Goal: Task Accomplishment & Management: Use online tool/utility

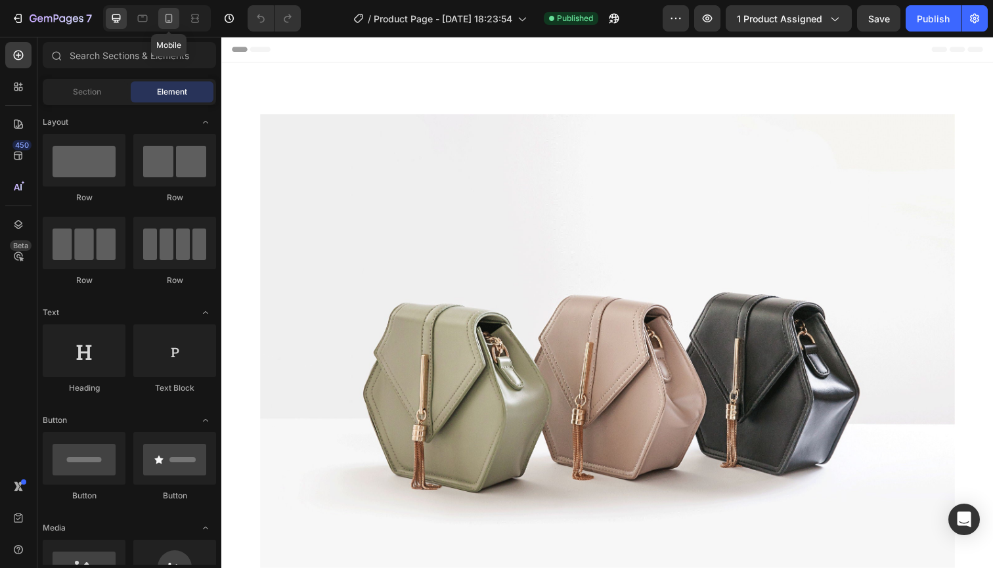
click at [172, 24] on icon at bounding box center [168, 18] width 13 height 13
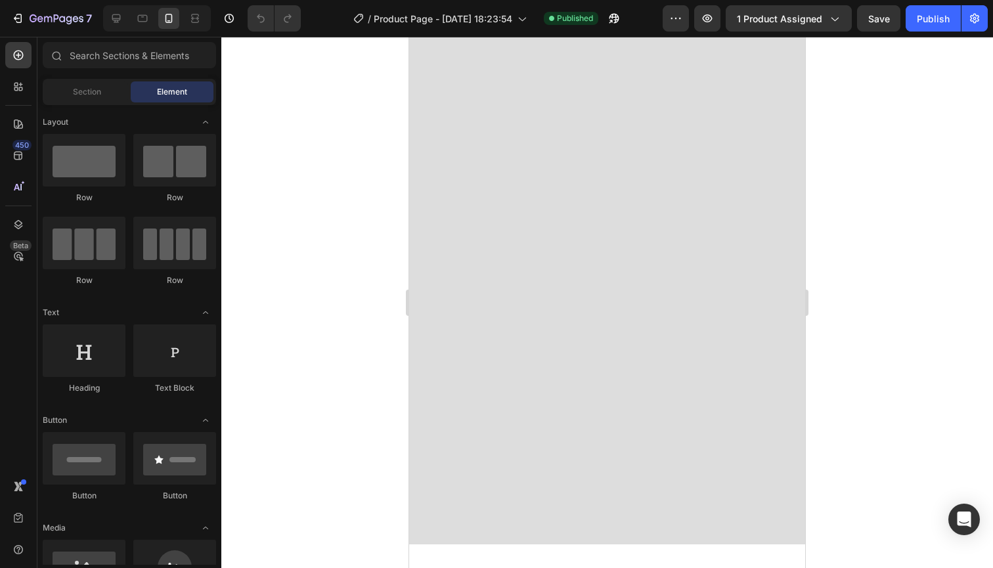
scroll to position [1129, 0]
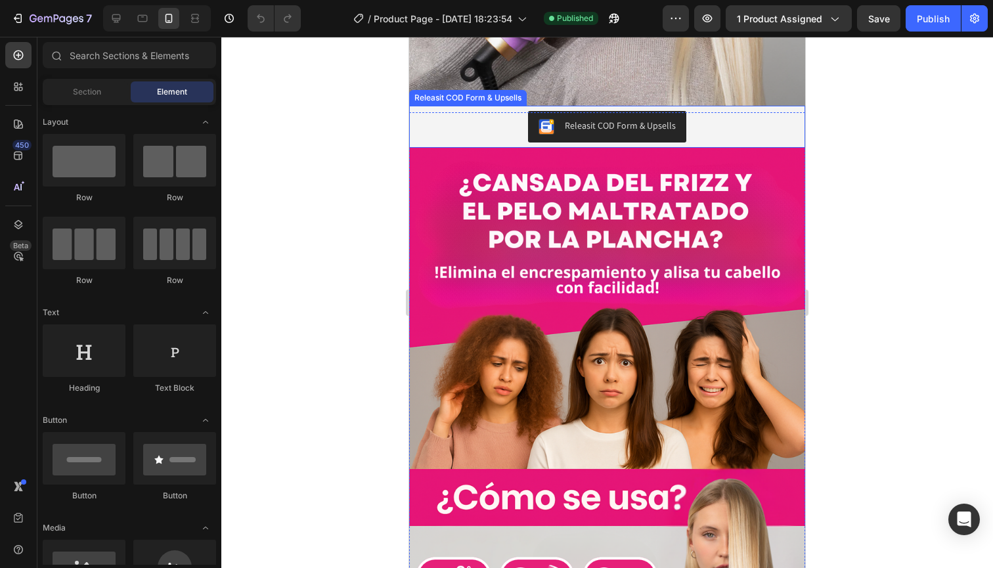
click at [607, 123] on div "Releasit COD Form & Upsells" at bounding box center [620, 126] width 111 height 14
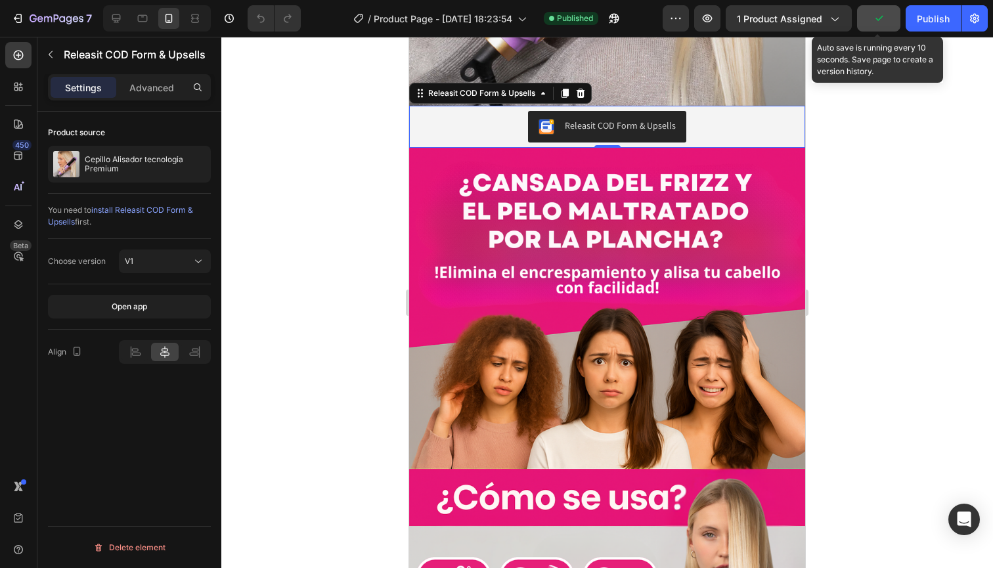
click at [895, 12] on button "button" at bounding box center [878, 18] width 43 height 26
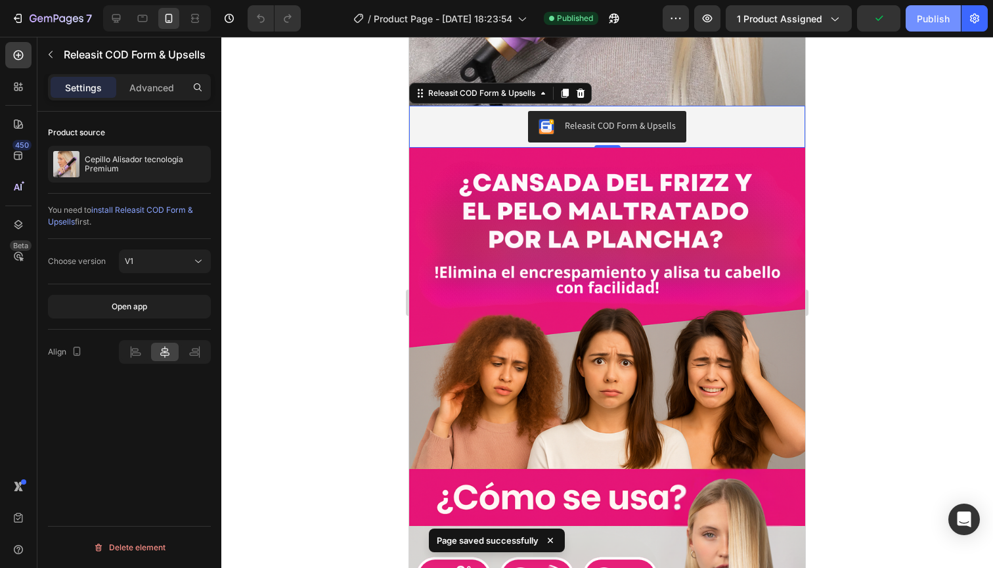
click at [925, 16] on div "Publish" at bounding box center [933, 19] width 33 height 14
click at [713, 26] on button "button" at bounding box center [707, 18] width 26 height 26
click at [908, 14] on button "Publish" at bounding box center [933, 18] width 55 height 26
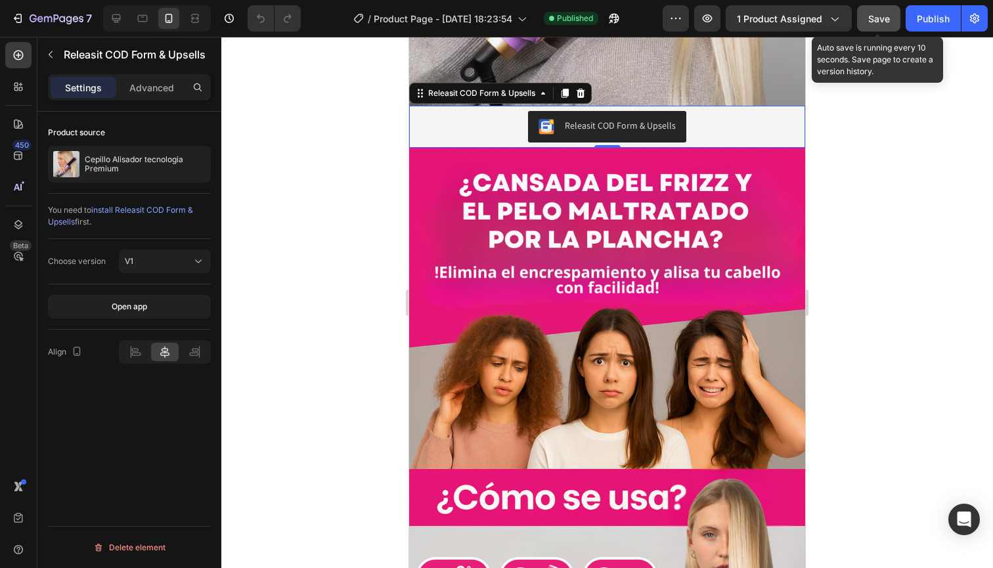
click at [883, 22] on span "Save" at bounding box center [879, 18] width 22 height 11
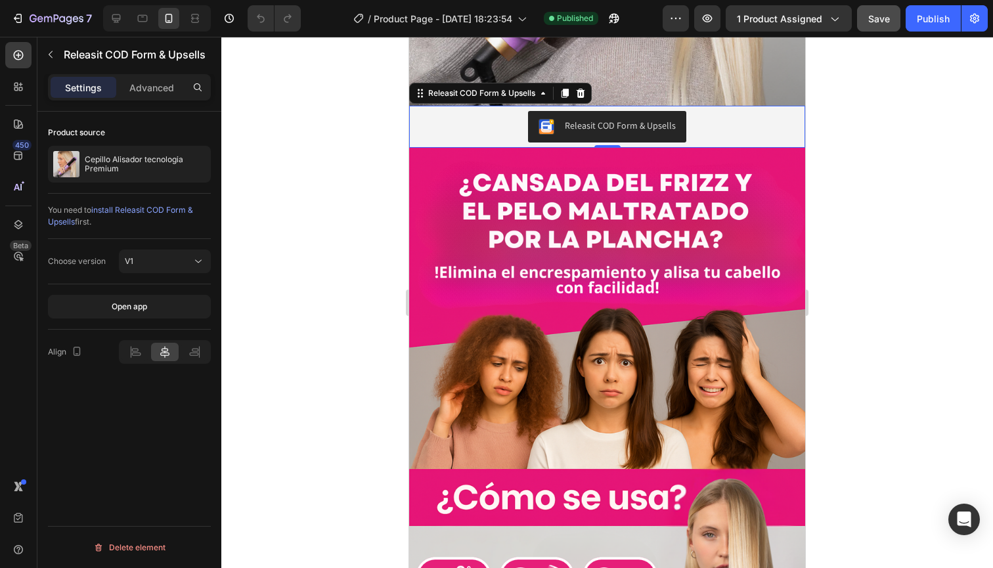
click at [575, 123] on div "Releasit COD Form & Upsells" at bounding box center [620, 126] width 111 height 14
click at [332, 167] on div at bounding box center [607, 302] width 772 height 531
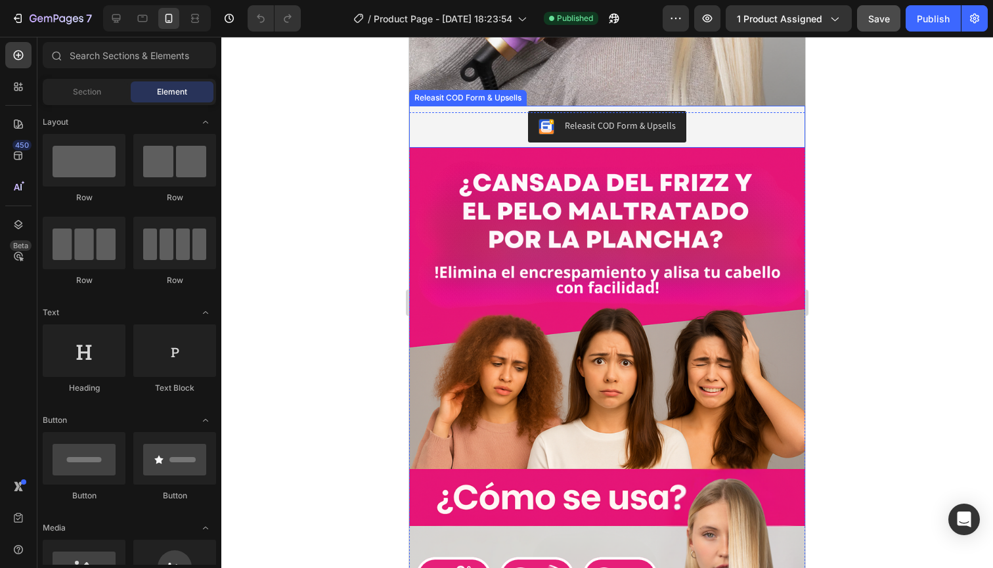
click at [509, 122] on div "Releasit COD Form & Upsells" at bounding box center [606, 127] width 385 height 32
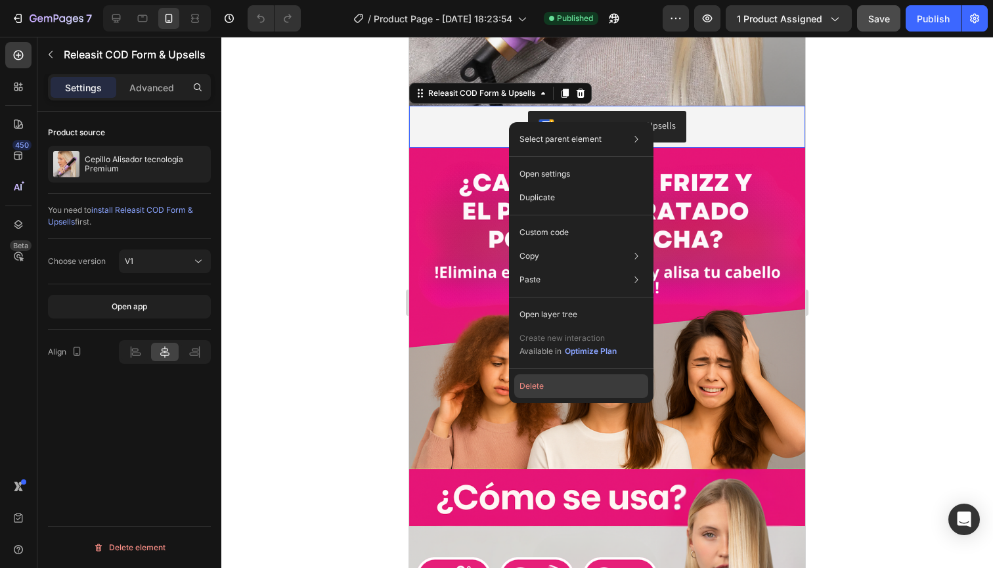
click at [522, 384] on button "Delete" at bounding box center [581, 386] width 134 height 24
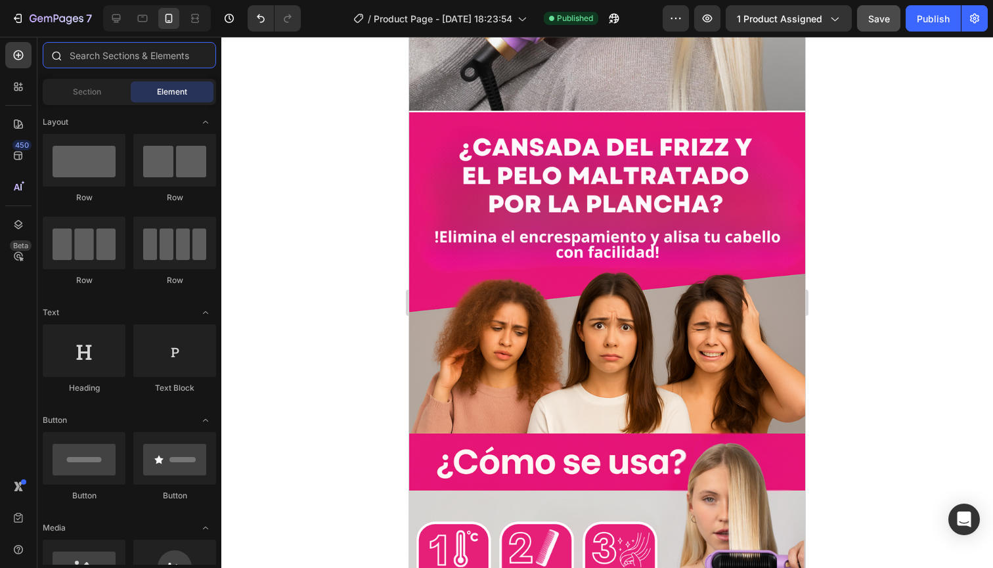
click at [109, 64] on input "text" at bounding box center [129, 55] width 173 height 26
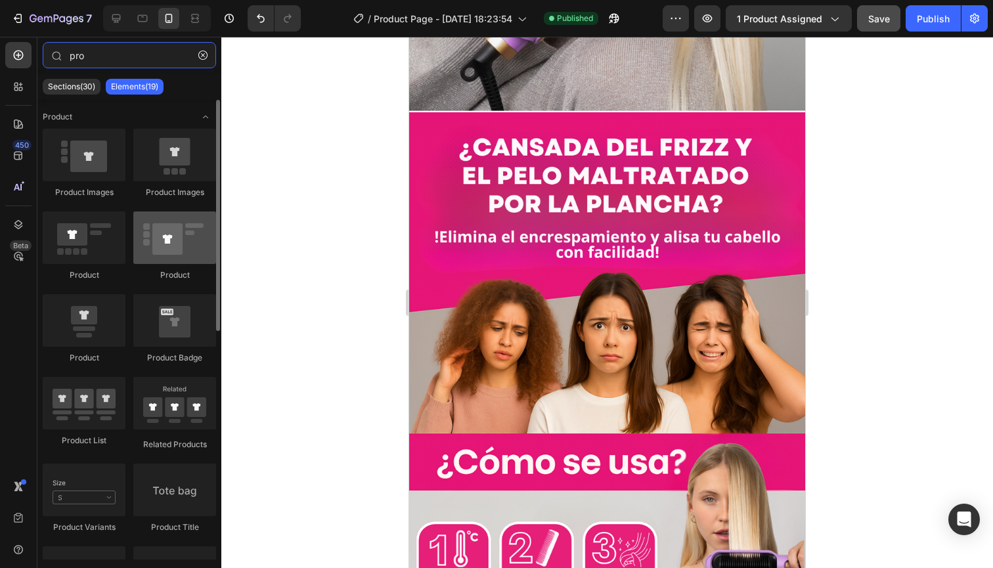
type input "pro"
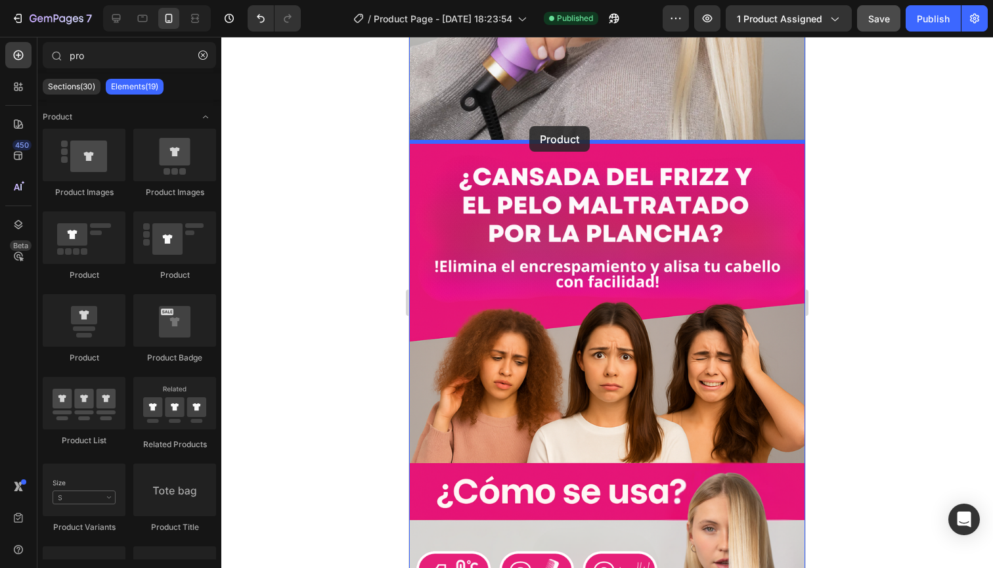
scroll to position [1088, 0]
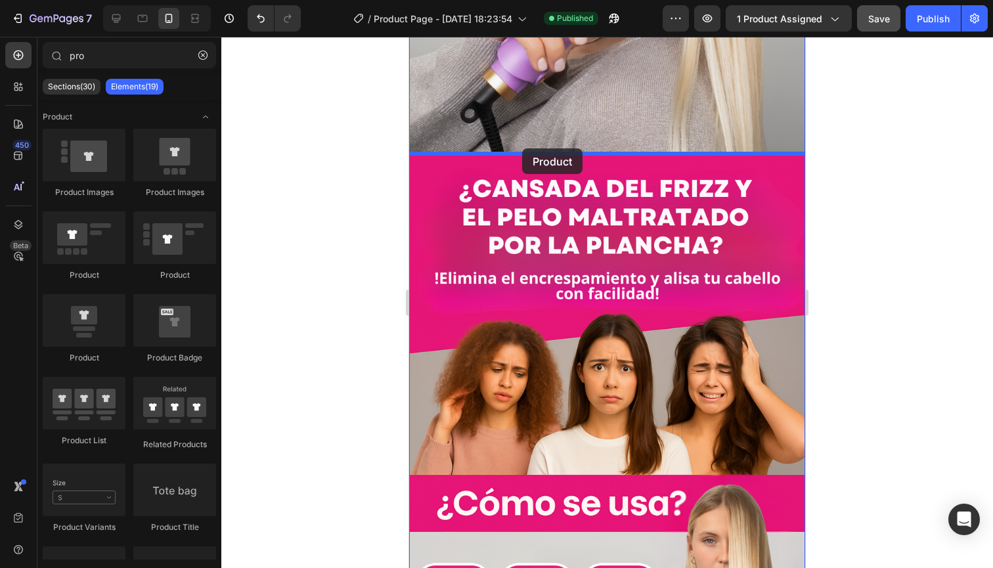
drag, startPoint x: 566, startPoint y: 274, endPoint x: 522, endPoint y: 148, distance: 132.9
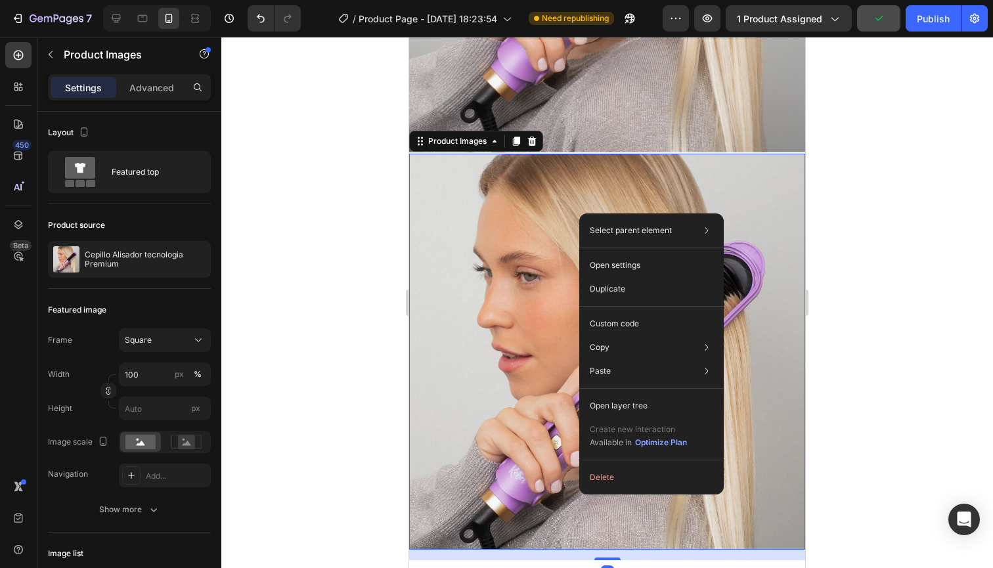
click at [475, 307] on img at bounding box center [607, 352] width 396 height 396
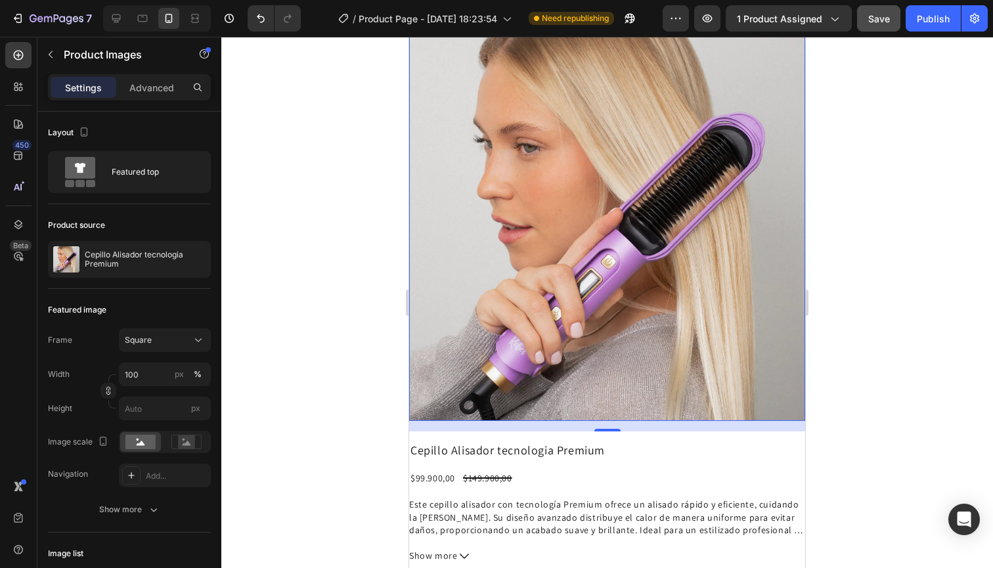
scroll to position [1386, 0]
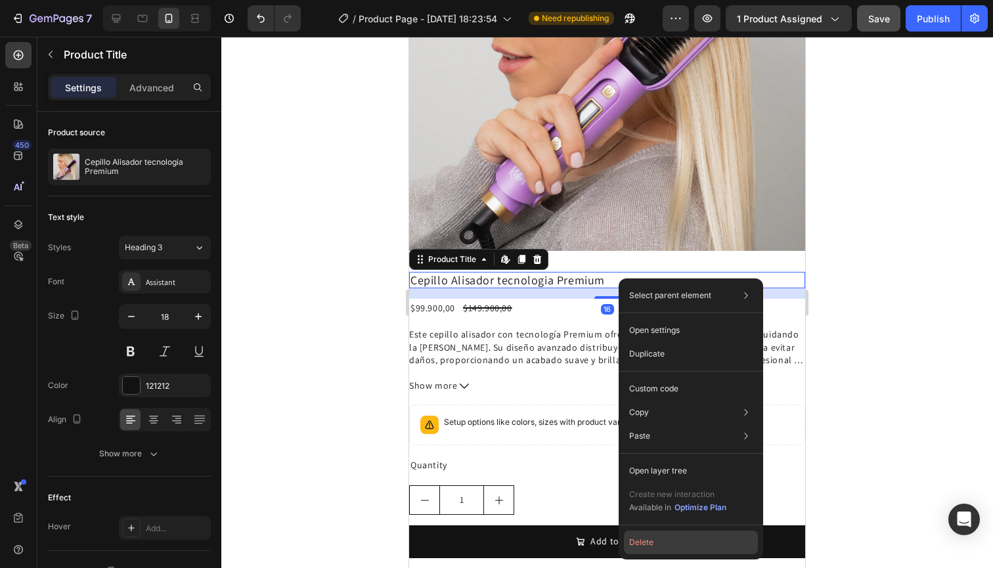
click at [644, 548] on button "Delete" at bounding box center [691, 543] width 134 height 24
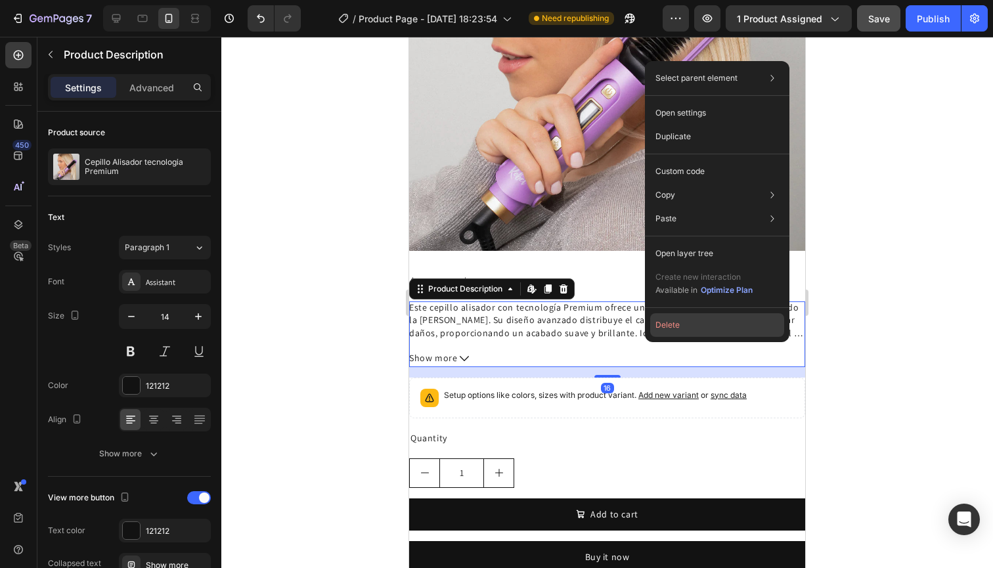
click at [671, 328] on button "Delete" at bounding box center [717, 325] width 134 height 24
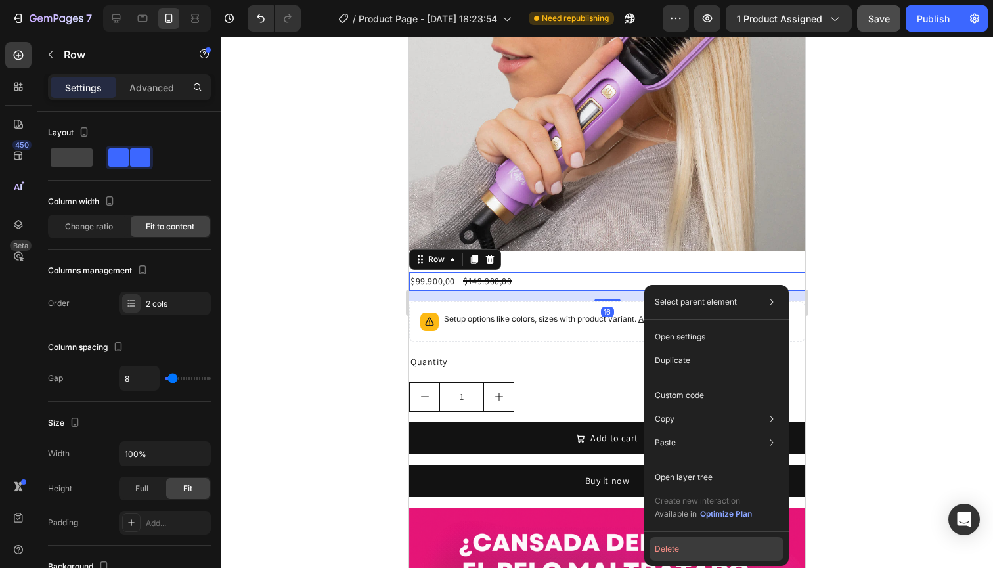
click at [661, 537] on button "Delete" at bounding box center [716, 549] width 134 height 24
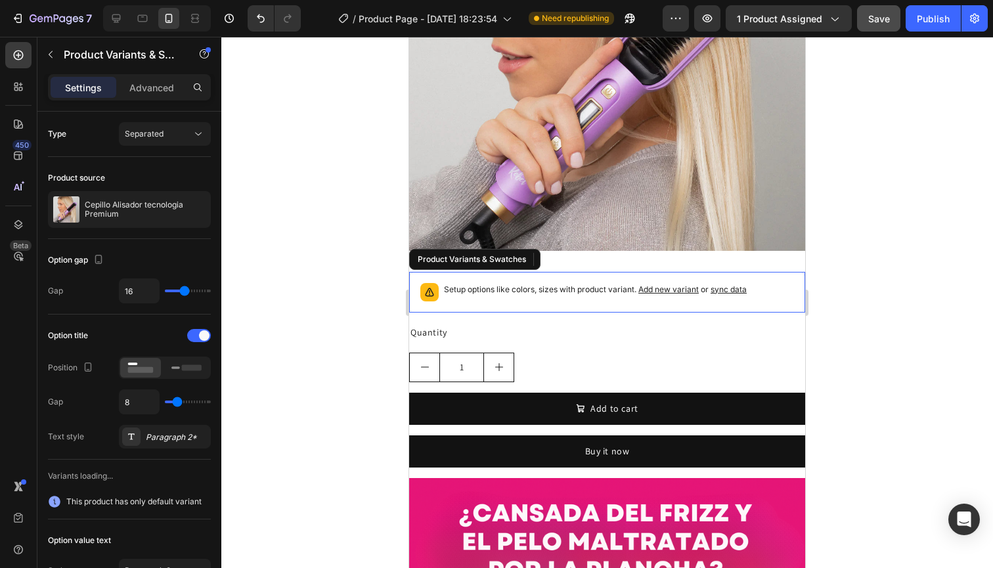
click at [615, 303] on div "Setup options like colors, sizes with product variant. Add new variant or sync …" at bounding box center [607, 292] width 384 height 29
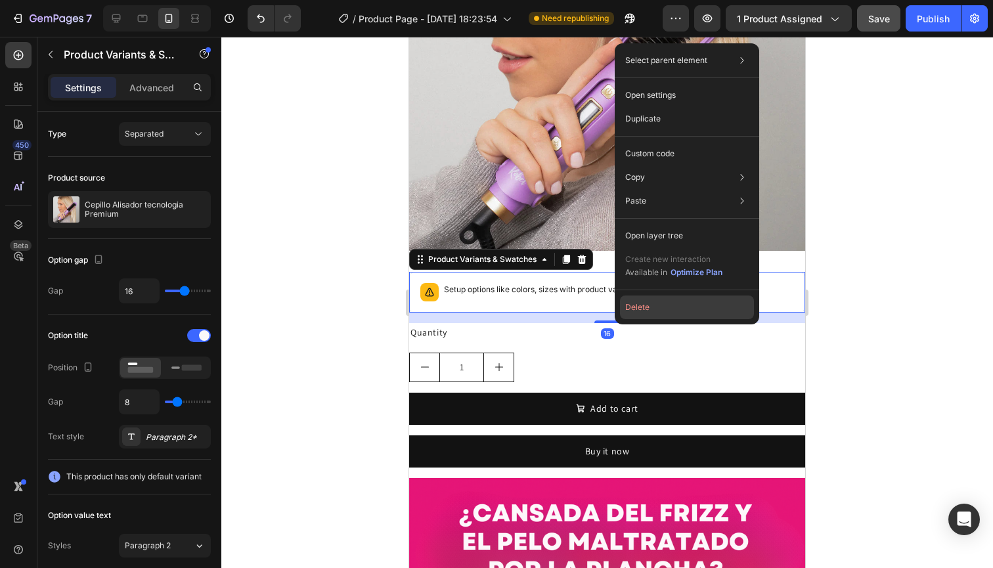
click at [631, 306] on button "Delete" at bounding box center [687, 308] width 134 height 24
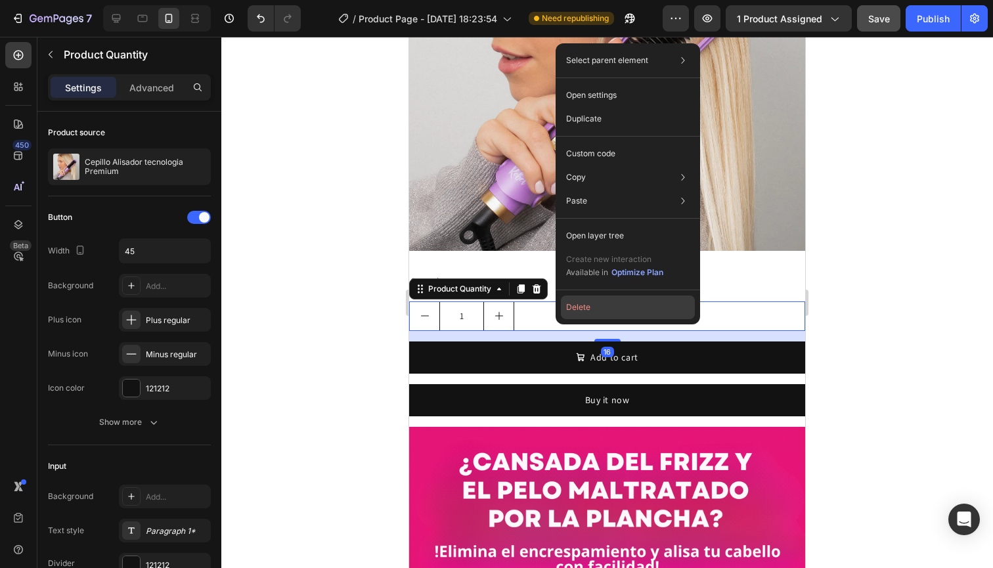
click at [569, 303] on button "Delete" at bounding box center [628, 308] width 134 height 24
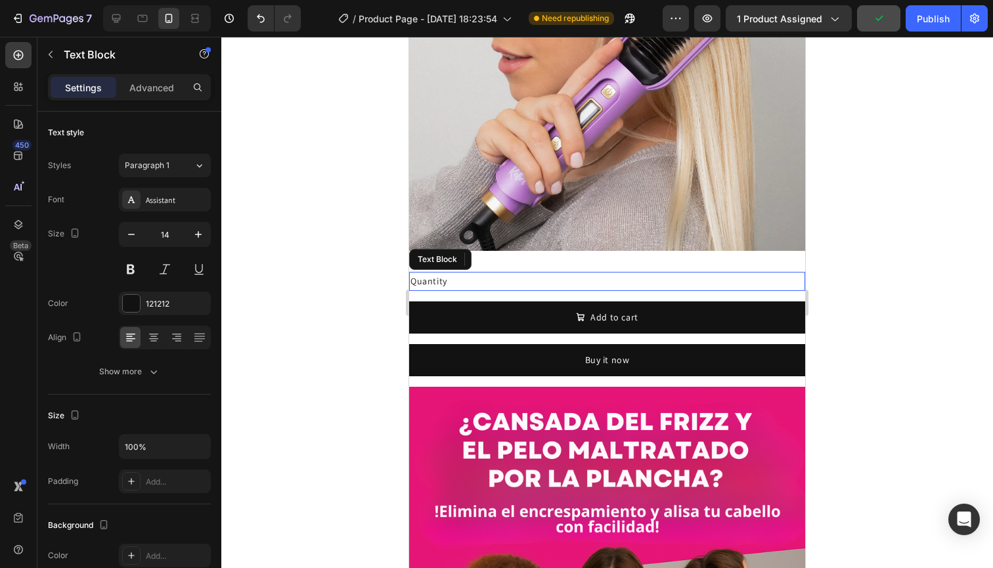
click at [539, 284] on div "Quantity" at bounding box center [607, 281] width 396 height 19
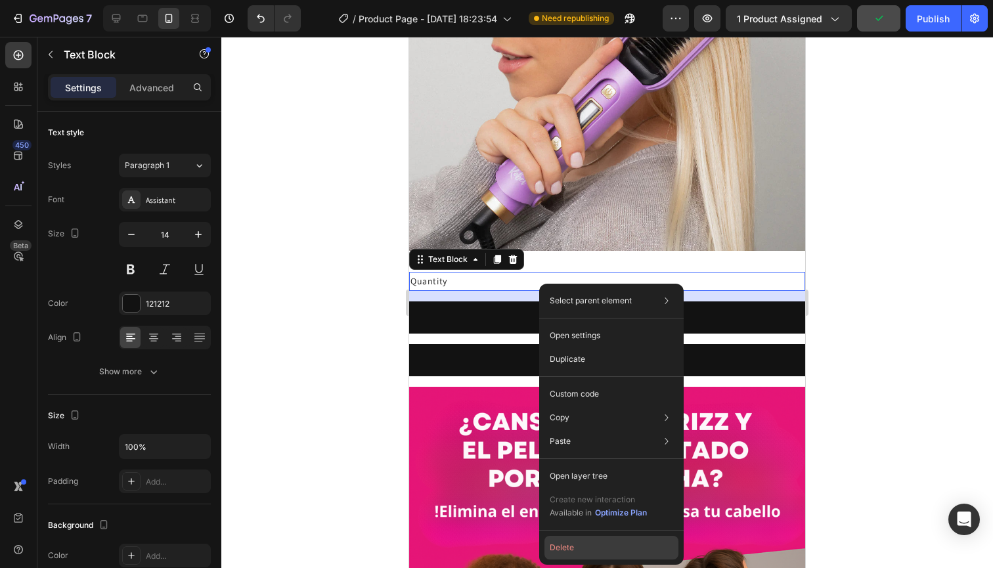
click at [566, 542] on button "Delete" at bounding box center [611, 548] width 134 height 24
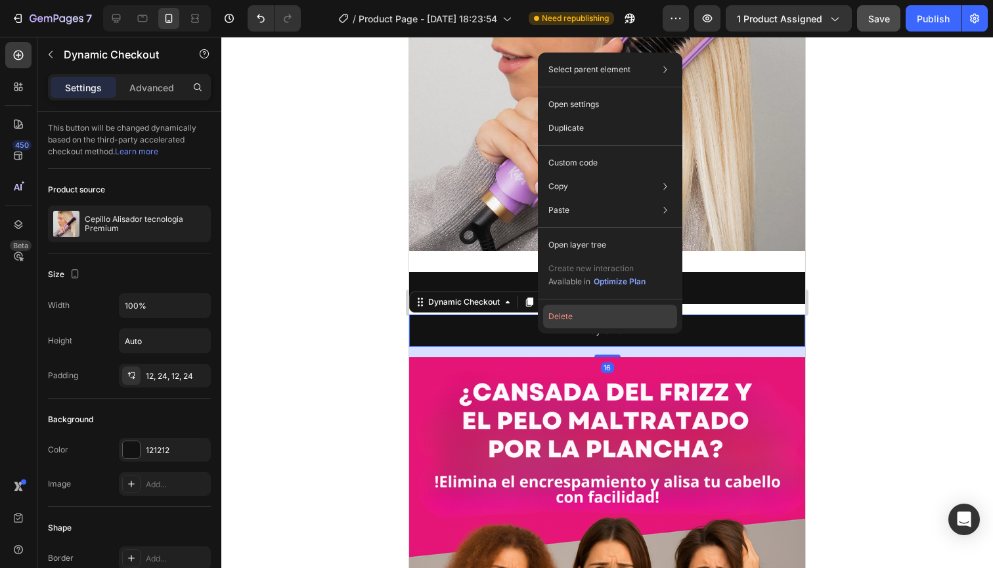
click at [561, 306] on button "Delete" at bounding box center [610, 317] width 134 height 24
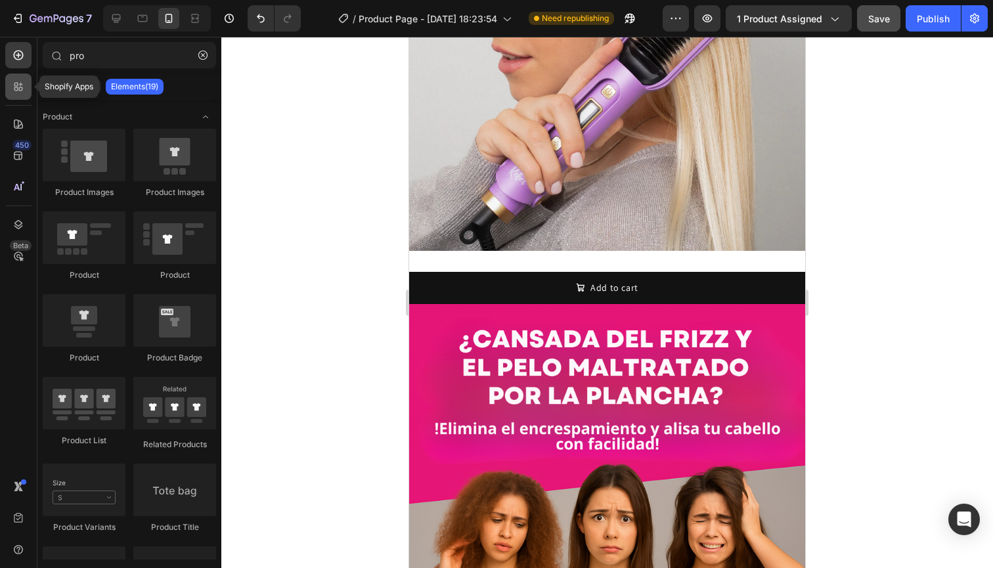
click at [22, 91] on icon at bounding box center [18, 86] width 13 height 13
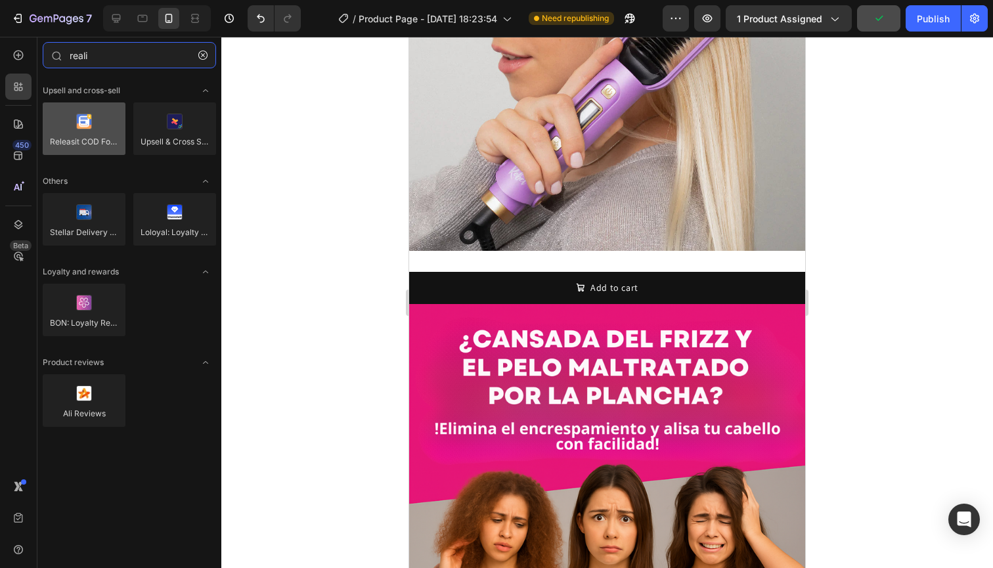
type input "reali"
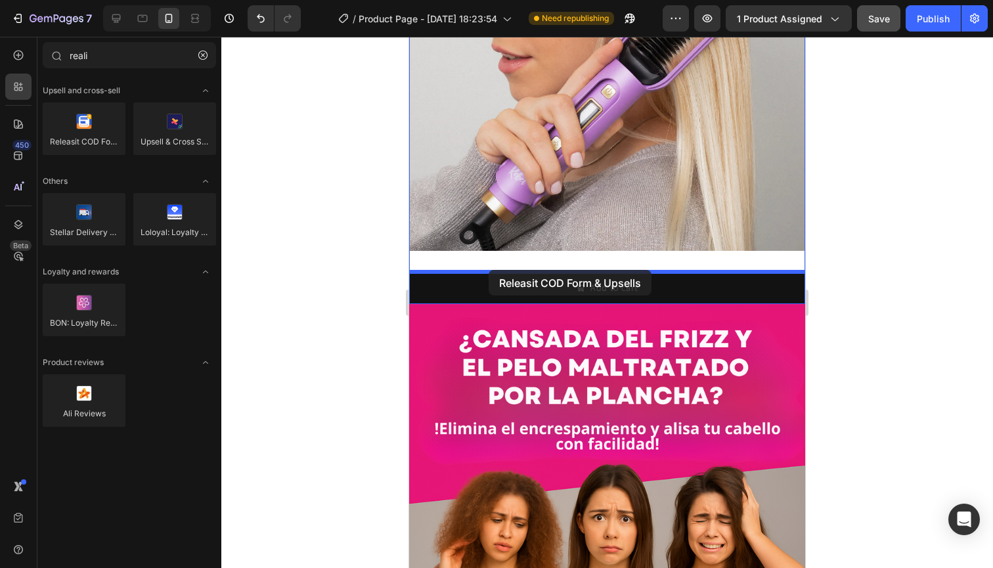
drag, startPoint x: 492, startPoint y: 174, endPoint x: 489, endPoint y: 270, distance: 95.9
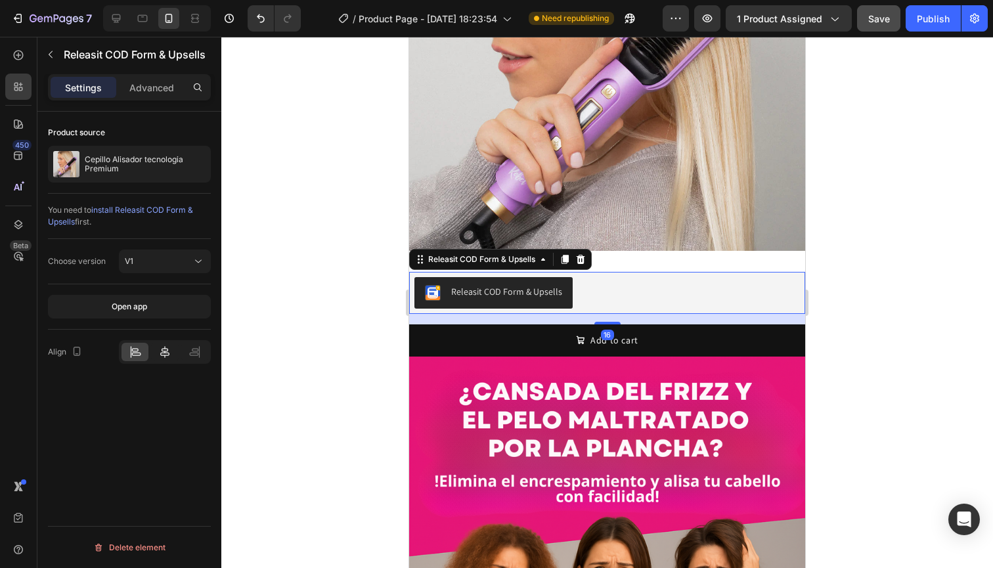
click at [162, 353] on icon at bounding box center [164, 351] width 13 height 13
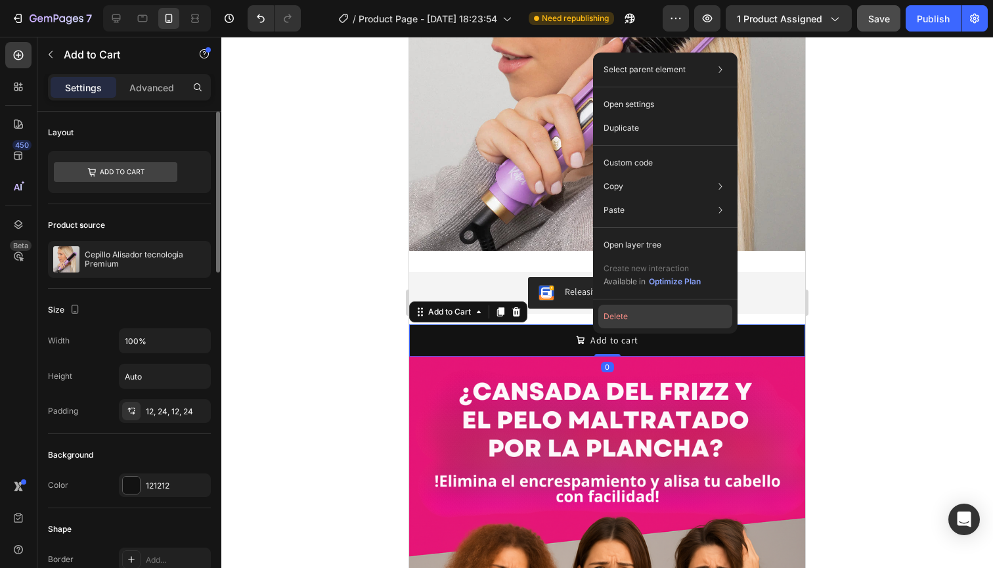
click at [619, 318] on button "Delete" at bounding box center [665, 317] width 134 height 24
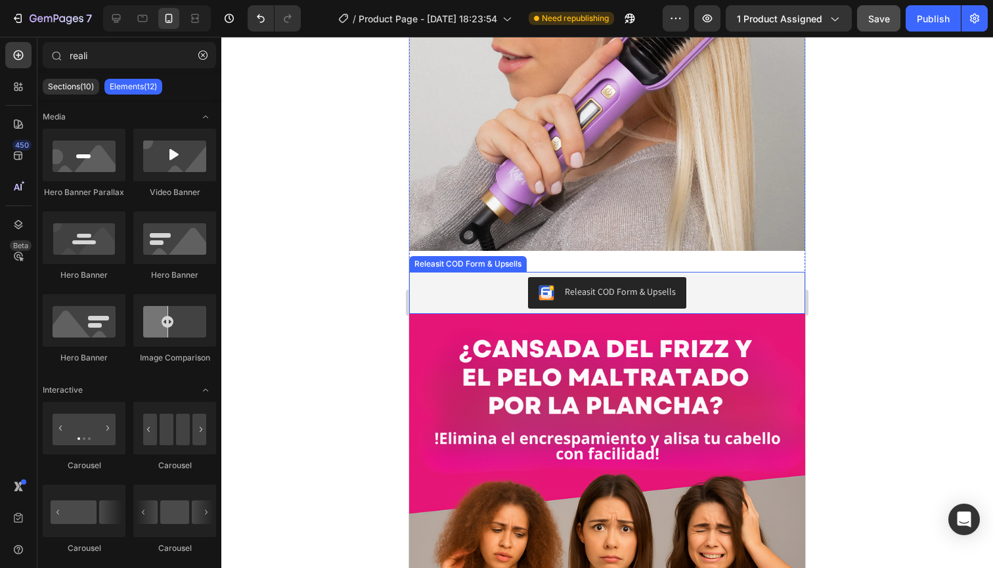
click at [504, 286] on div "Releasit COD Form & Upsells" at bounding box center [606, 293] width 385 height 32
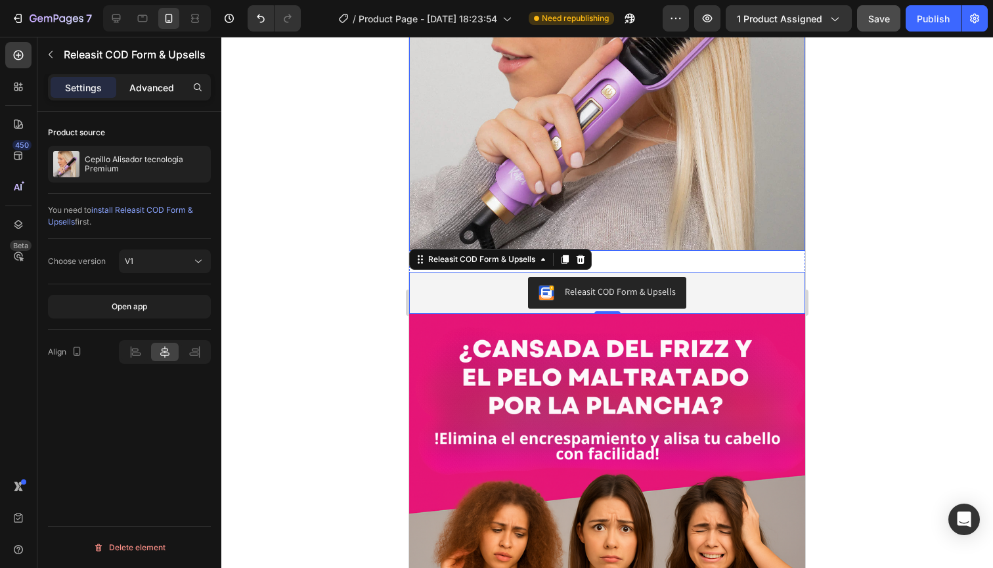
click at [154, 89] on p "Advanced" at bounding box center [151, 88] width 45 height 14
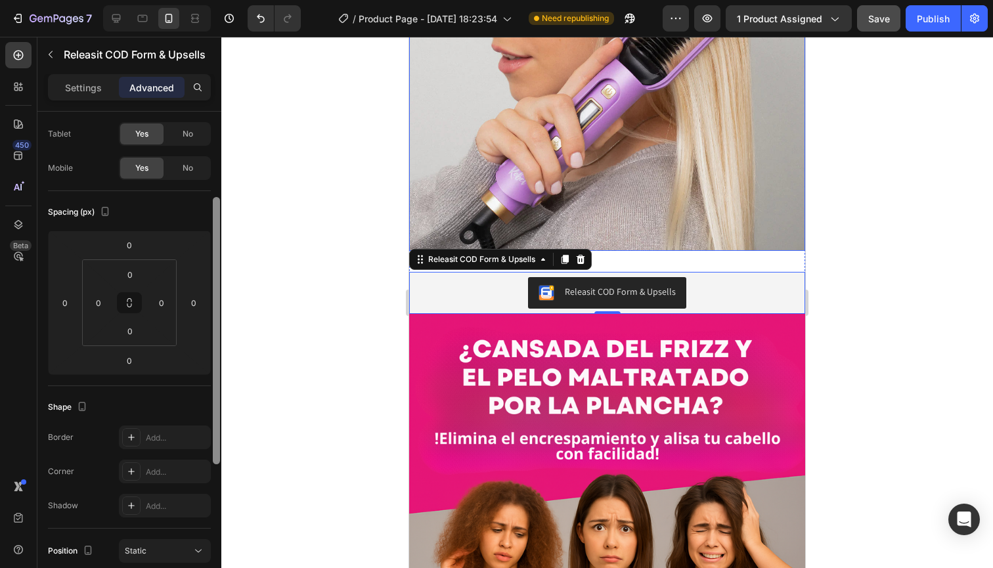
scroll to position [108, 0]
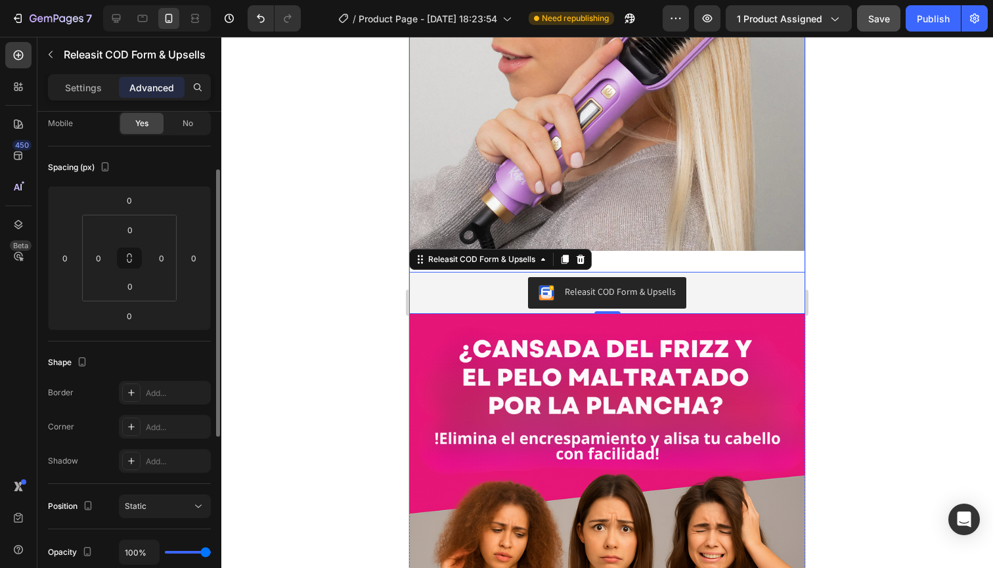
click at [621, 261] on div "Product Images" at bounding box center [607, 58] width 396 height 407
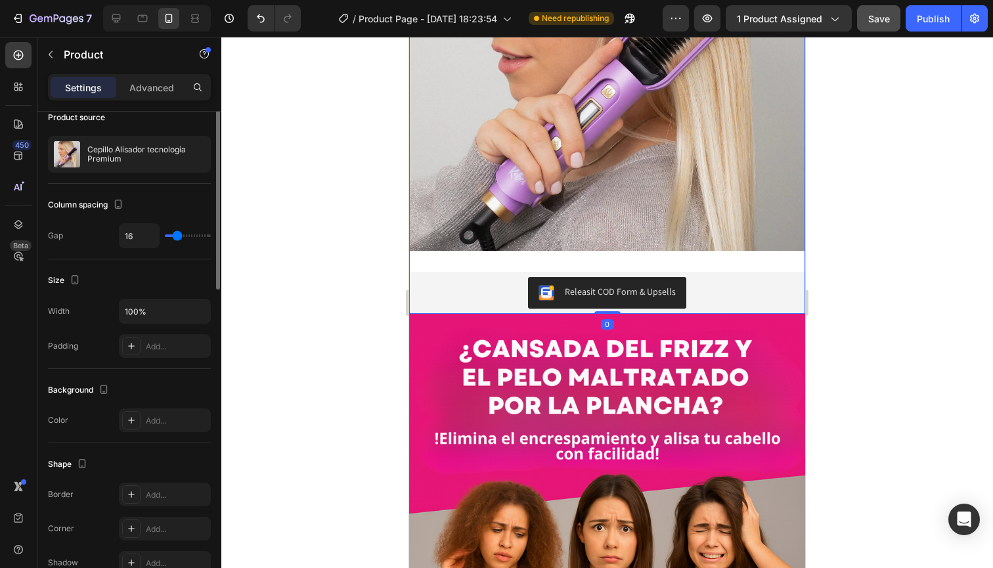
scroll to position [0, 0]
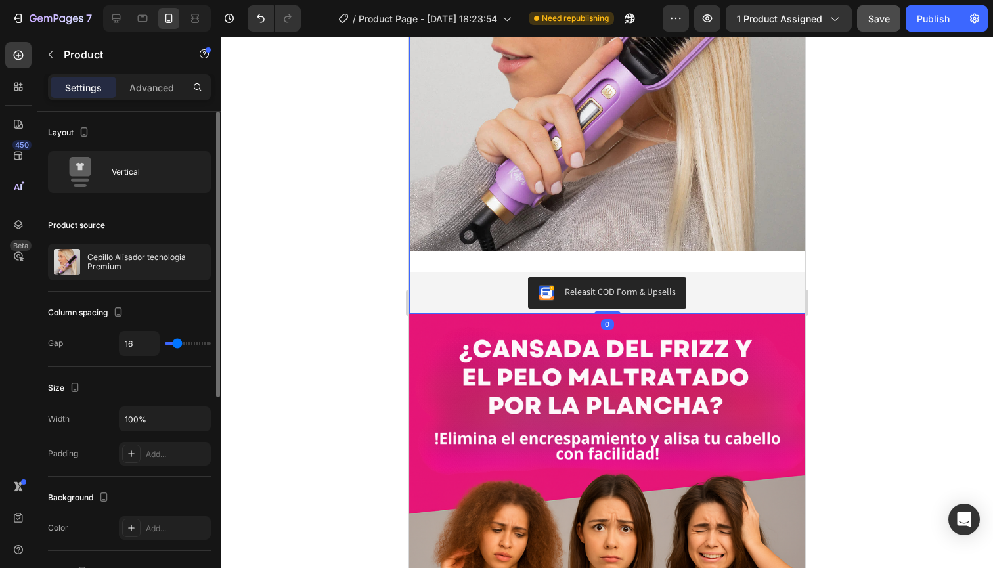
click at [558, 265] on div "Product Images Releasit COD Form & Upsells Releasit COD Form & Upsells Product 0" at bounding box center [607, 84] width 396 height 459
click at [439, 269] on div "Product Images Releasit COD Form & Upsells Releasit COD Form & Upsells Product 0" at bounding box center [607, 84] width 396 height 459
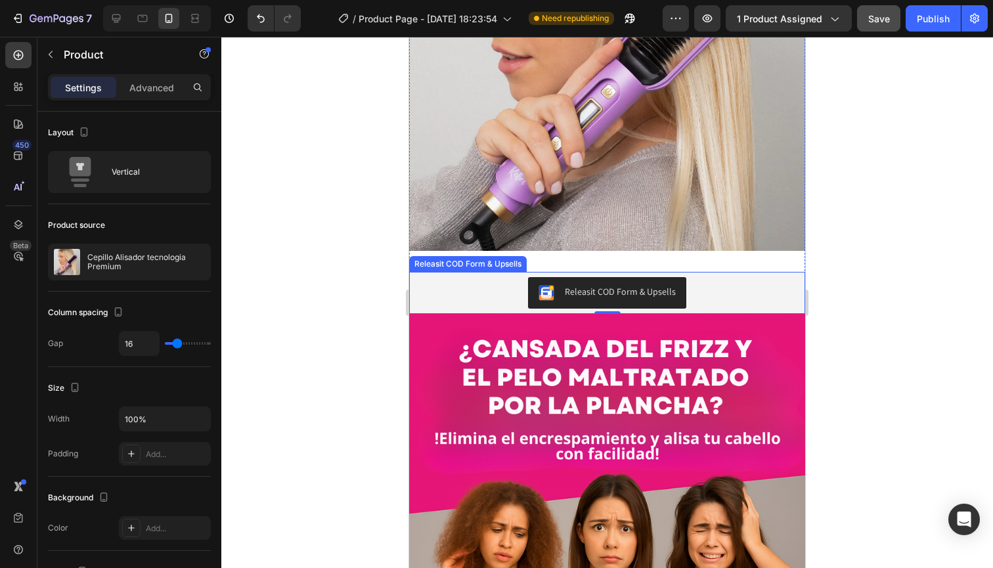
click at [439, 284] on div "Releasit COD Form & Upsells" at bounding box center [606, 293] width 385 height 32
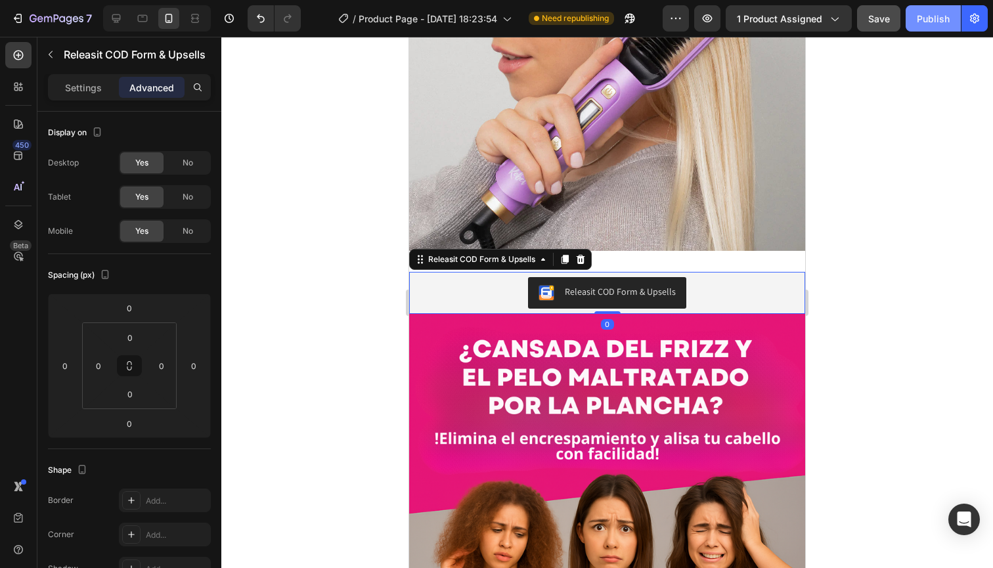
click at [931, 23] on div "Publish" at bounding box center [933, 19] width 33 height 14
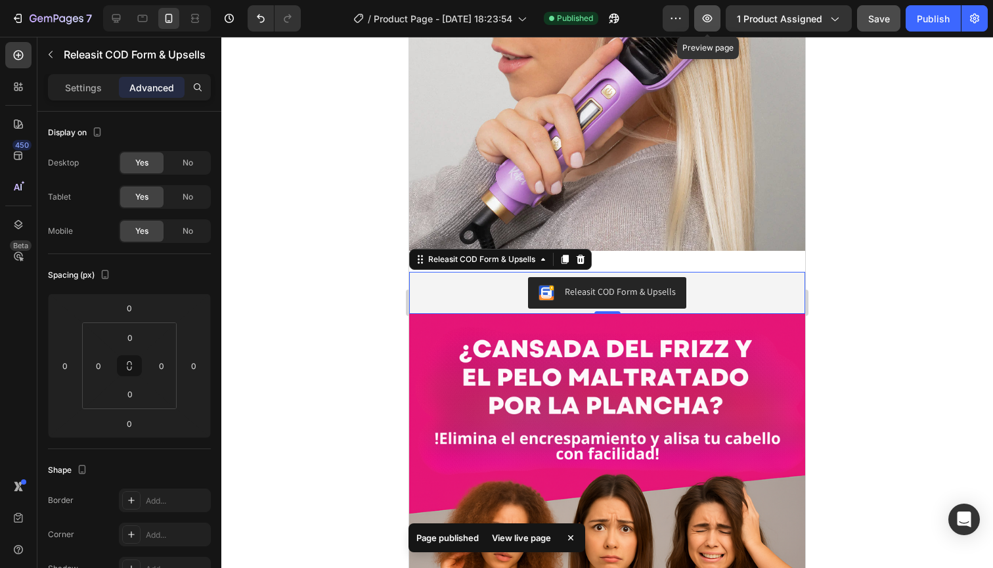
click at [713, 20] on icon "button" at bounding box center [708, 18] width 10 height 8
